Goal: Transaction & Acquisition: Purchase product/service

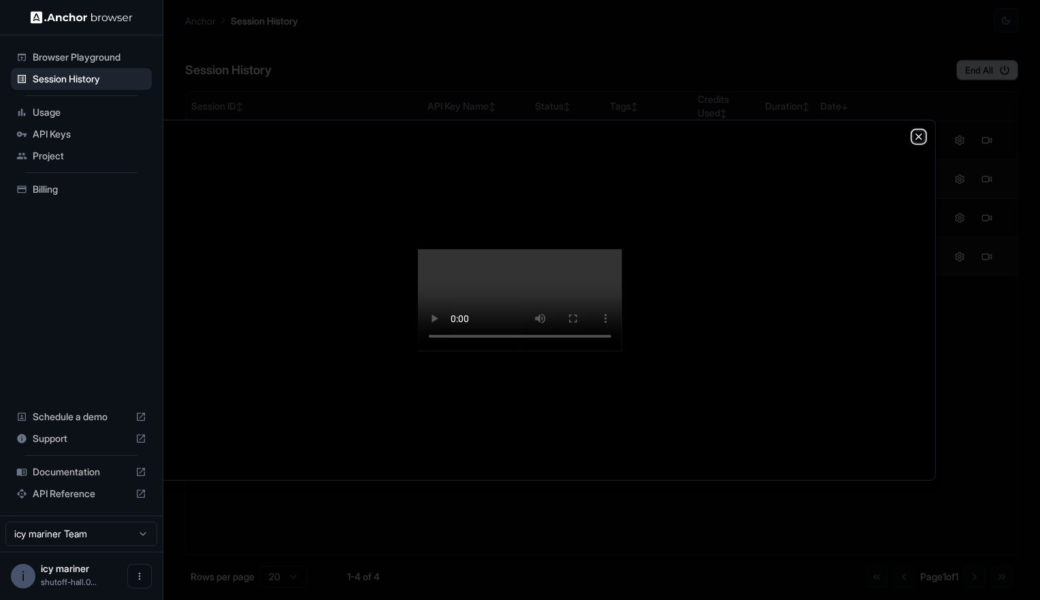
click at [919, 131] on icon "button" at bounding box center [918, 136] width 11 height 11
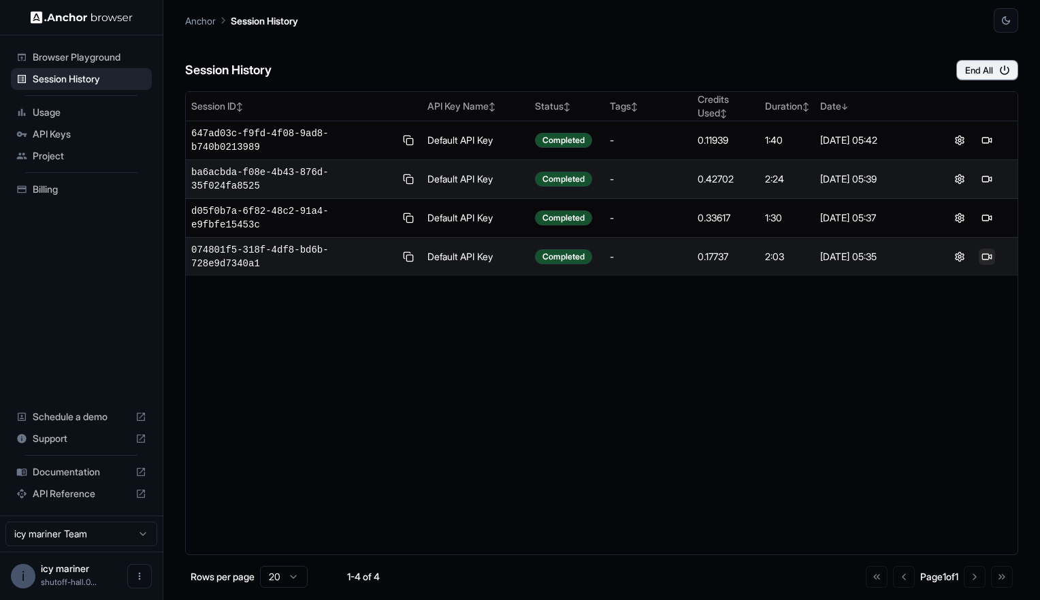
click at [989, 248] on button at bounding box center [987, 256] width 16 height 16
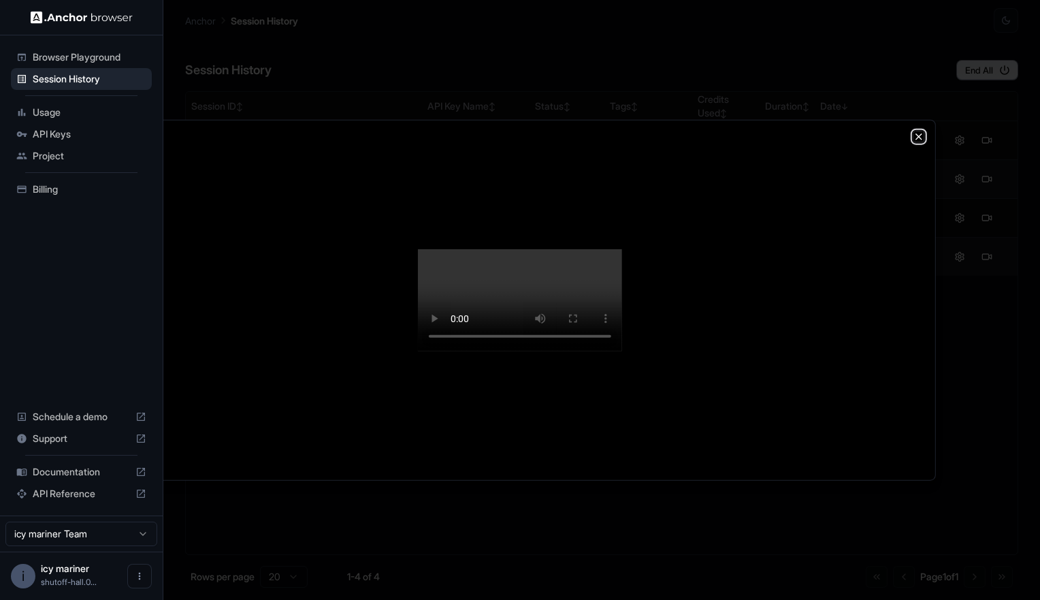
click at [917, 131] on icon "button" at bounding box center [918, 136] width 11 height 11
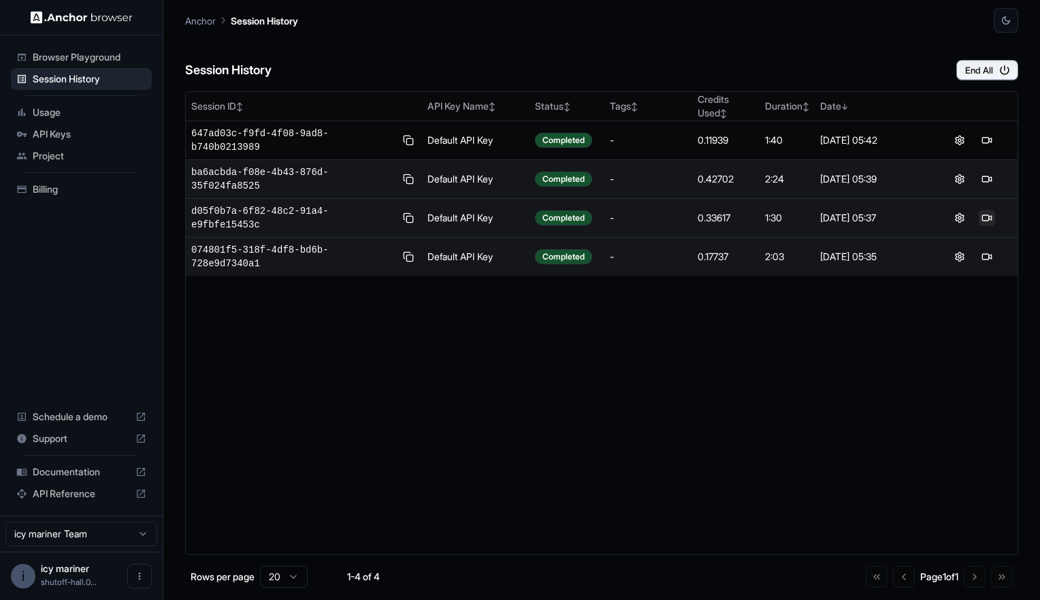
click at [987, 210] on button at bounding box center [987, 218] width 16 height 16
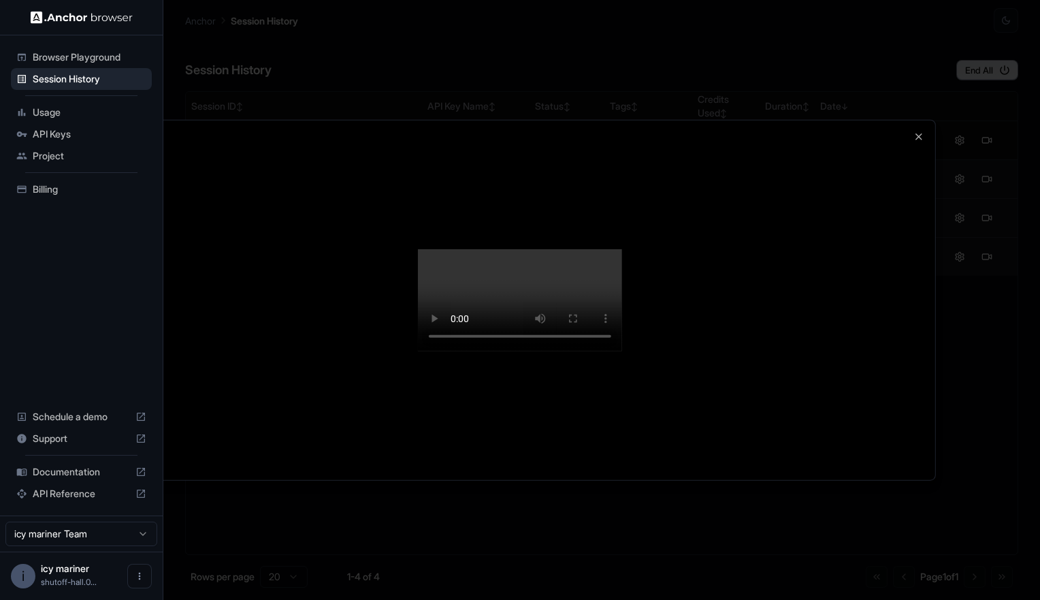
click at [877, 209] on div at bounding box center [520, 300] width 830 height 360
click at [52, 121] on div at bounding box center [520, 300] width 1040 height 600
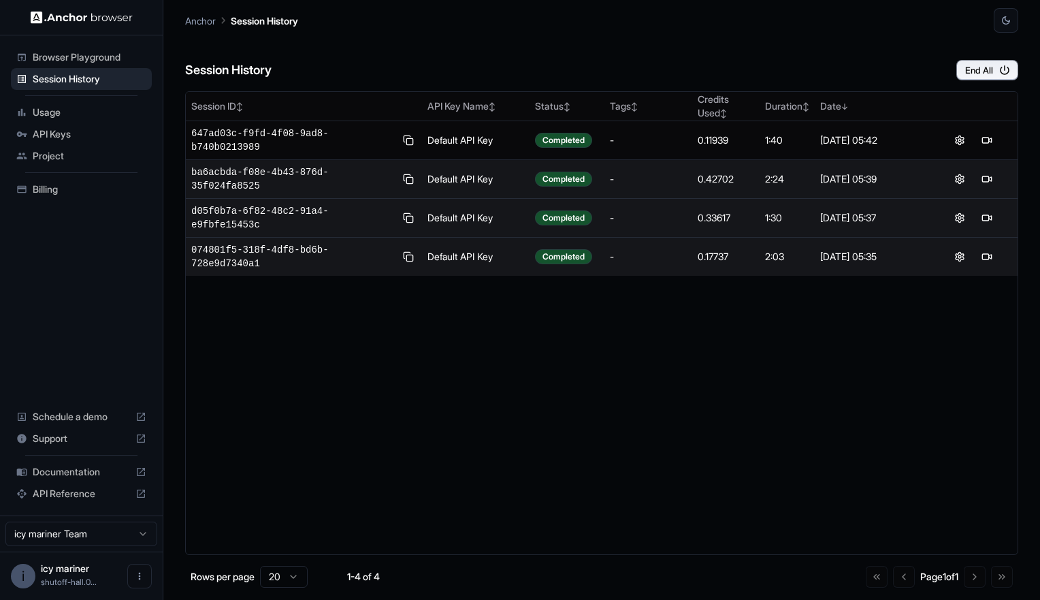
click at [55, 111] on span "Usage" at bounding box center [90, 112] width 114 height 14
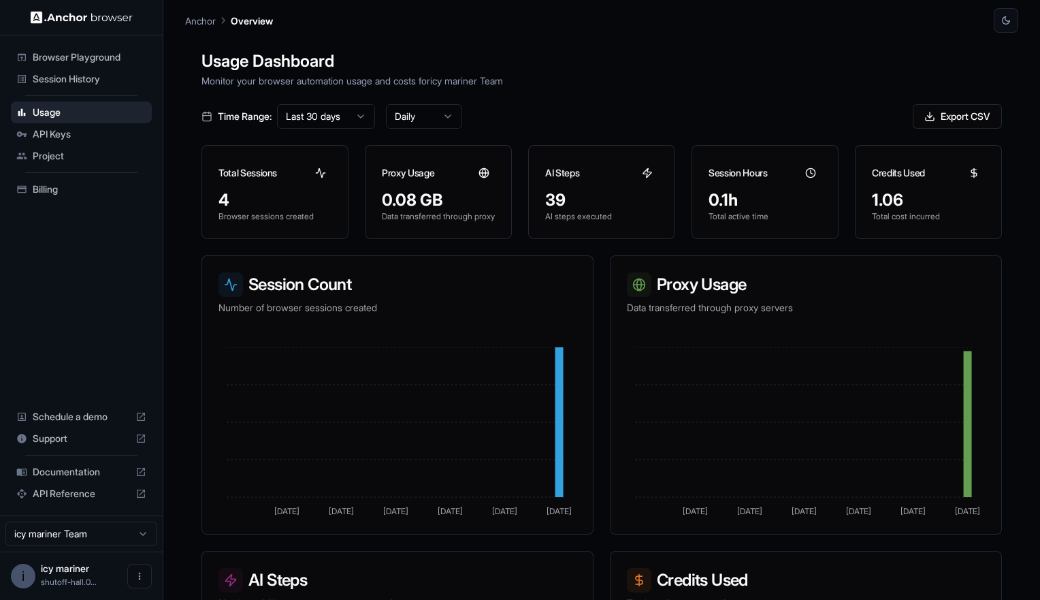
click at [42, 184] on span "Billing" at bounding box center [90, 189] width 114 height 14
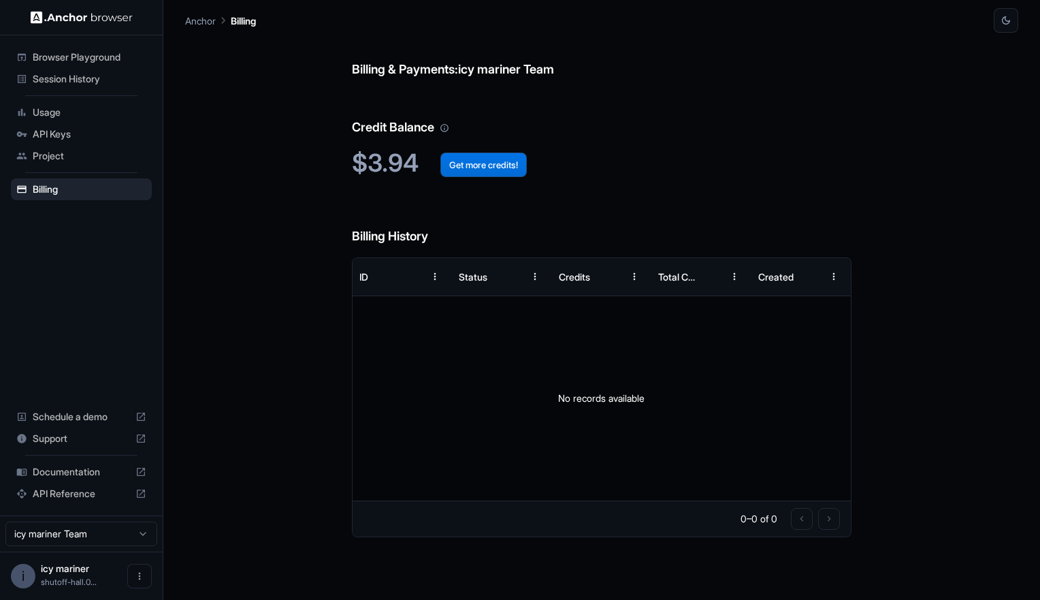
click at [498, 164] on button "Get more credits!" at bounding box center [483, 164] width 86 height 25
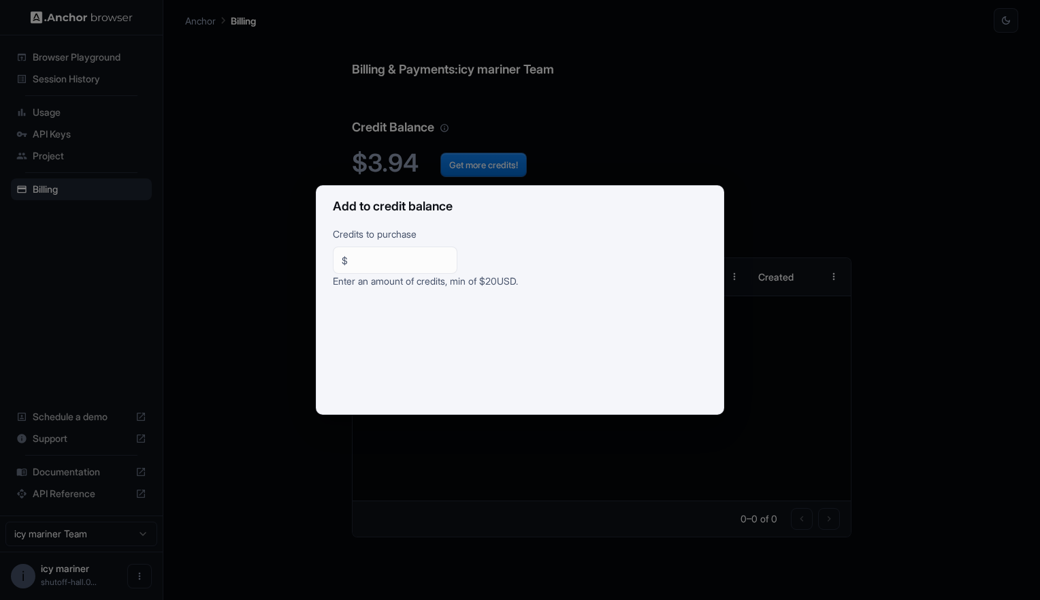
click at [676, 60] on div "Add to credit balance Credits to purchase $ ** ​ Enter an amount of credits, mi…" at bounding box center [520, 300] width 1040 height 600
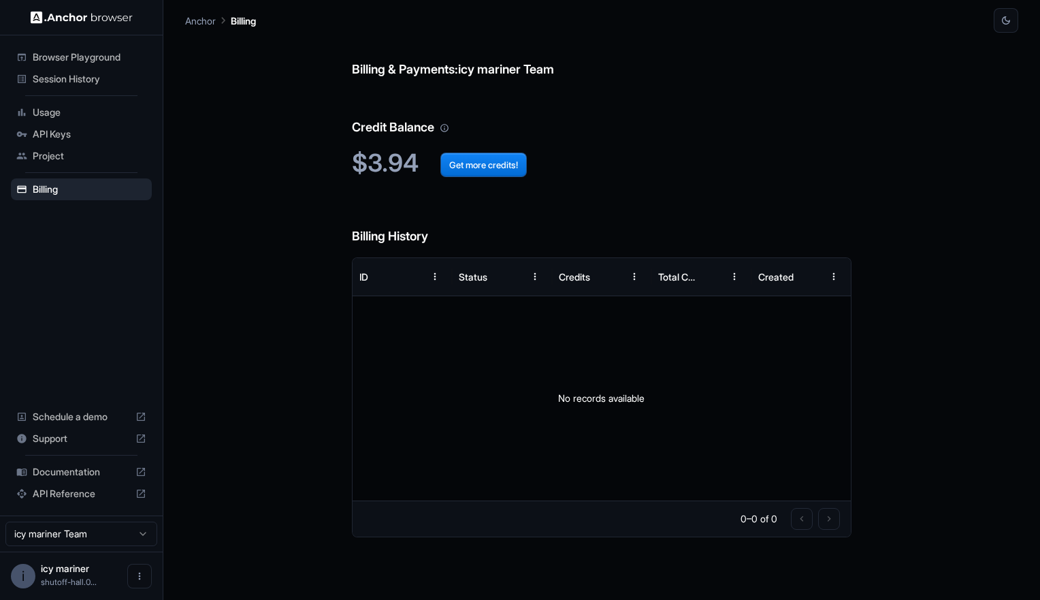
click at [70, 466] on span "Documentation" at bounding box center [81, 472] width 97 height 14
